Goal: Task Accomplishment & Management: Use online tool/utility

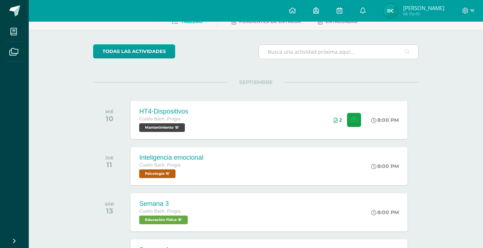
scroll to position [42, 0]
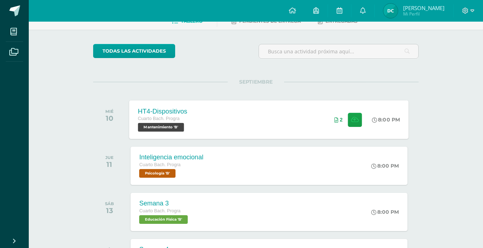
click at [284, 117] on div "HT4-Dispositivos Cuarto [PERSON_NAME]. Progra Mantenimiento 'B' 8:00 PM 2 HT4-D…" at bounding box center [270, 119] width 280 height 39
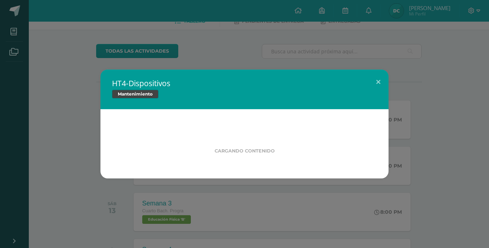
click at [462, 90] on div "HT4-Dispositivos Mantenimiento Cargando contenido" at bounding box center [244, 123] width 483 height 109
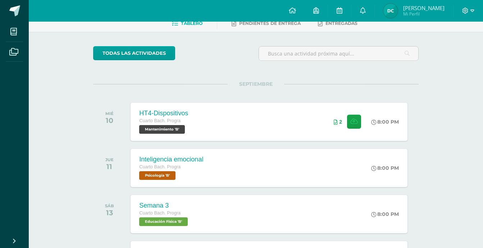
scroll to position [0, 0]
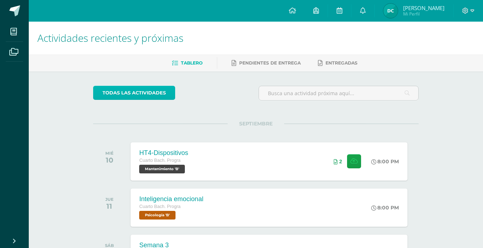
click at [136, 90] on link "todas las Actividades" at bounding box center [134, 93] width 82 height 14
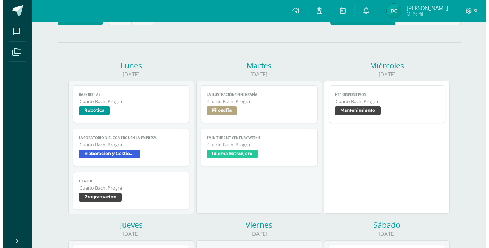
scroll to position [58, 0]
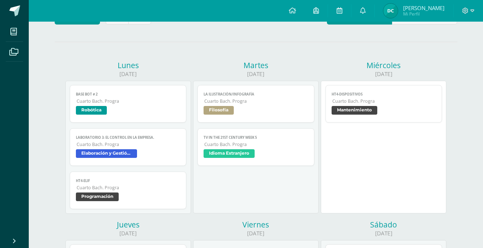
click at [139, 144] on span "Cuarto Bach. Progra" at bounding box center [129, 144] width 104 height 6
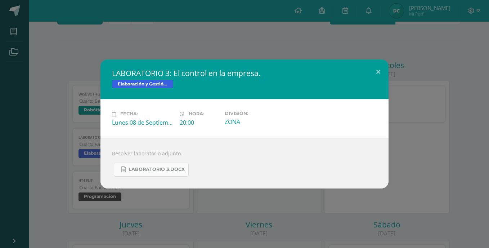
click at [156, 170] on span "LABORATORIO 3.docx" at bounding box center [157, 169] width 56 height 6
